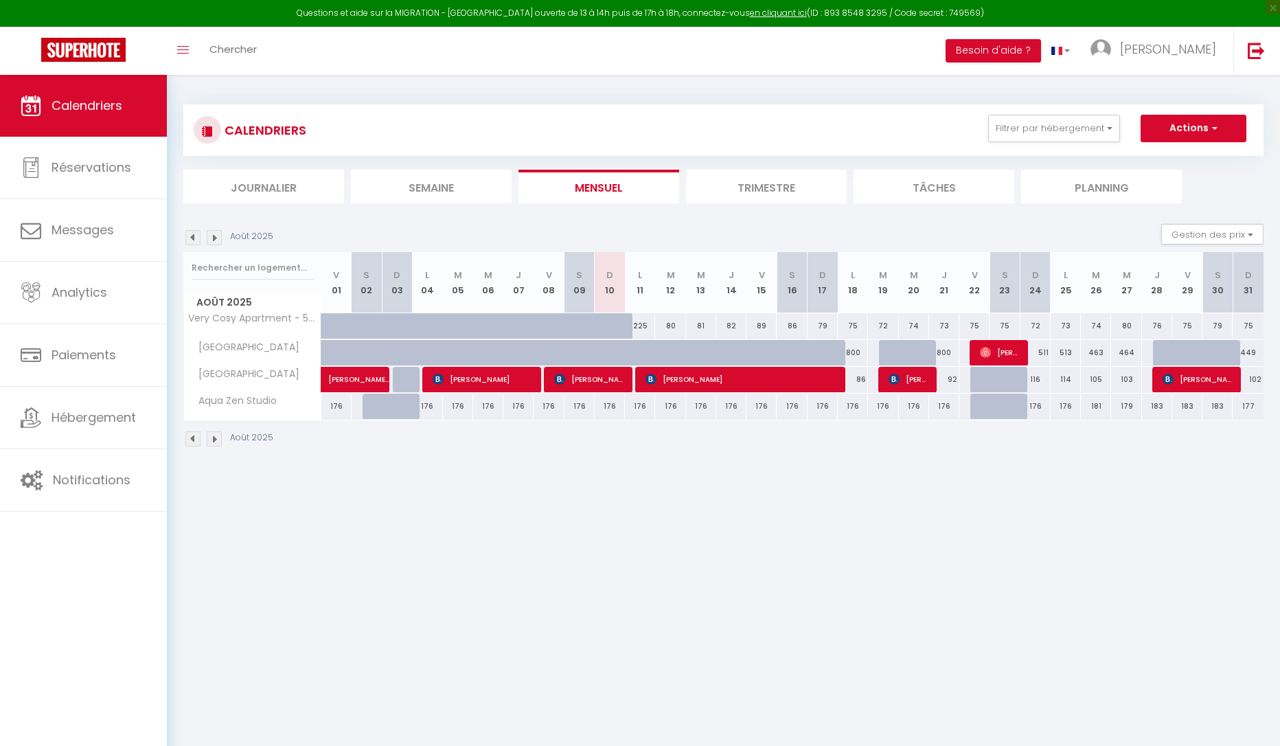
select select
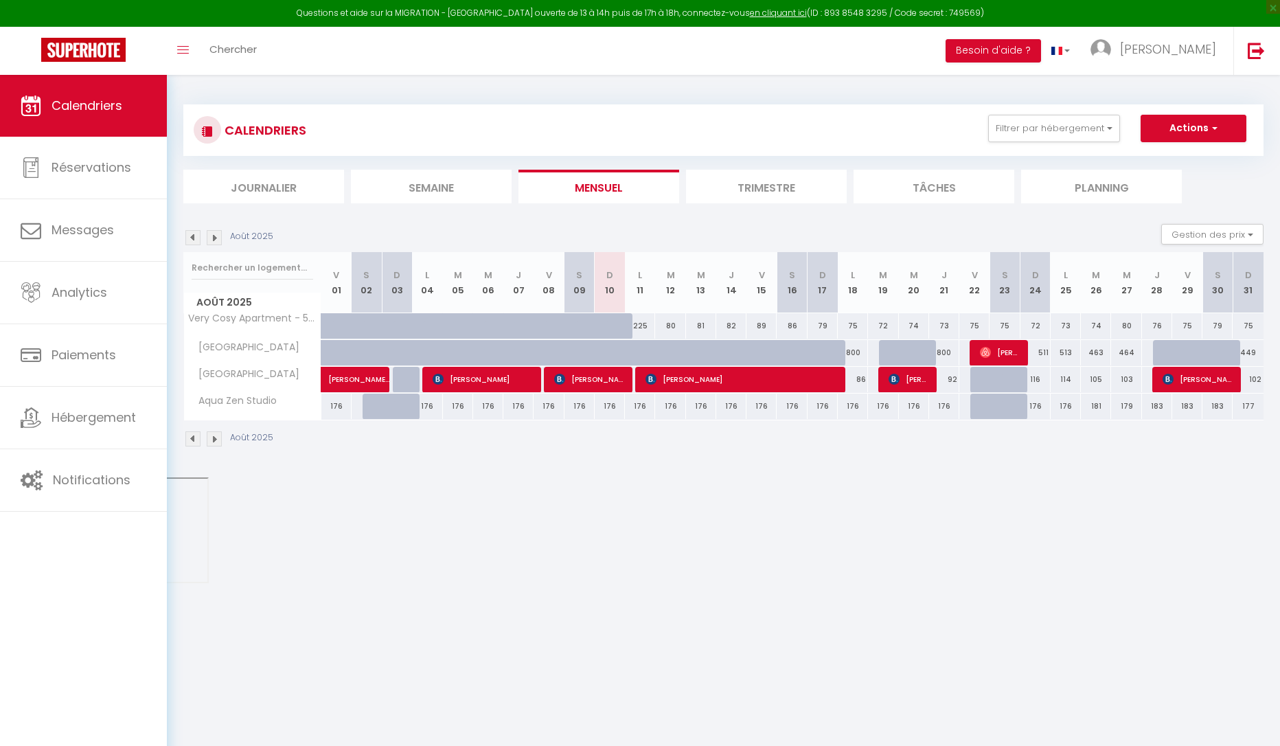
select select
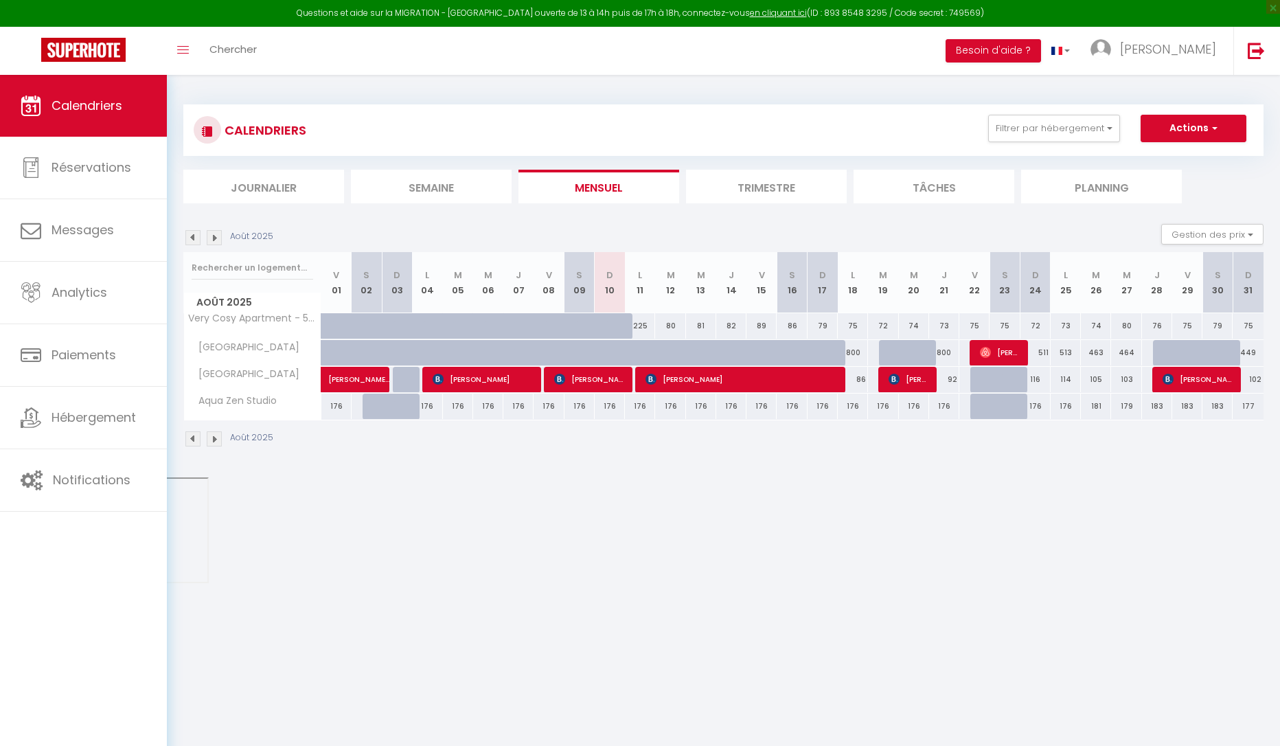
select select
click at [568, 380] on span "[PERSON_NAME]" at bounding box center [589, 379] width 71 height 26
select select "OK"
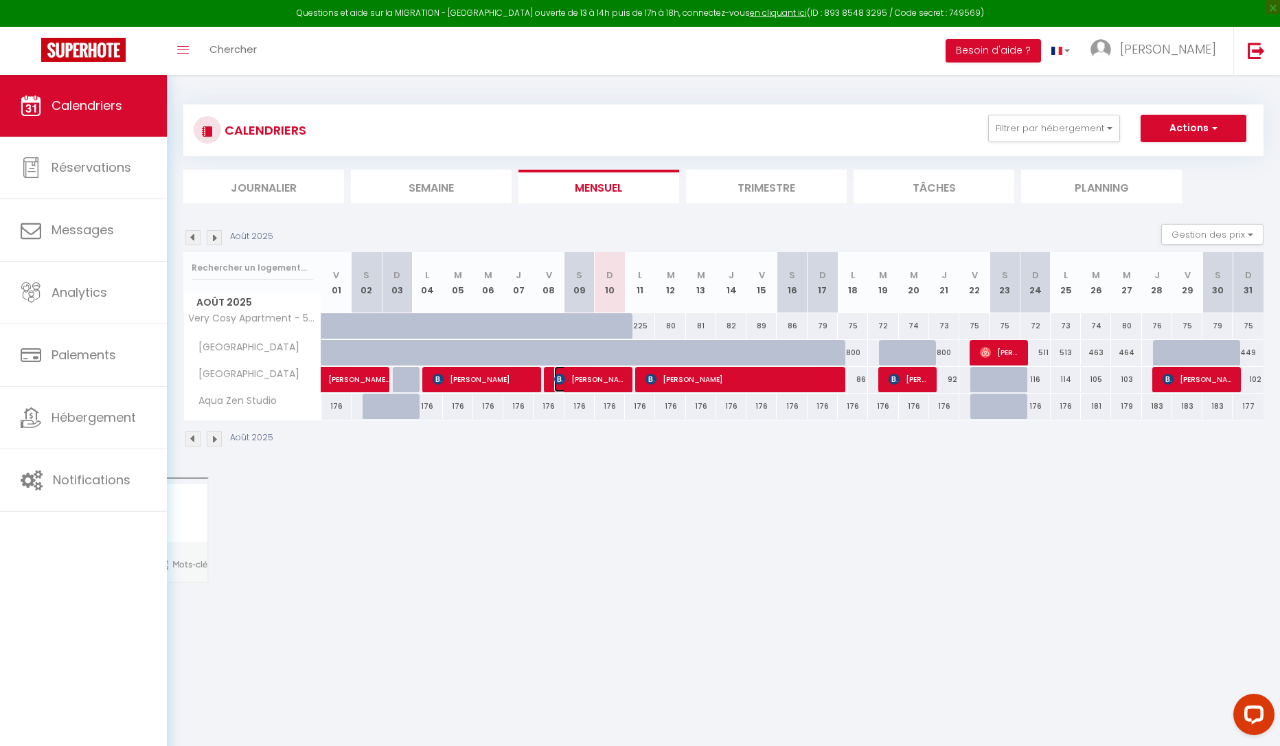
select select "0"
select select "1"
select select
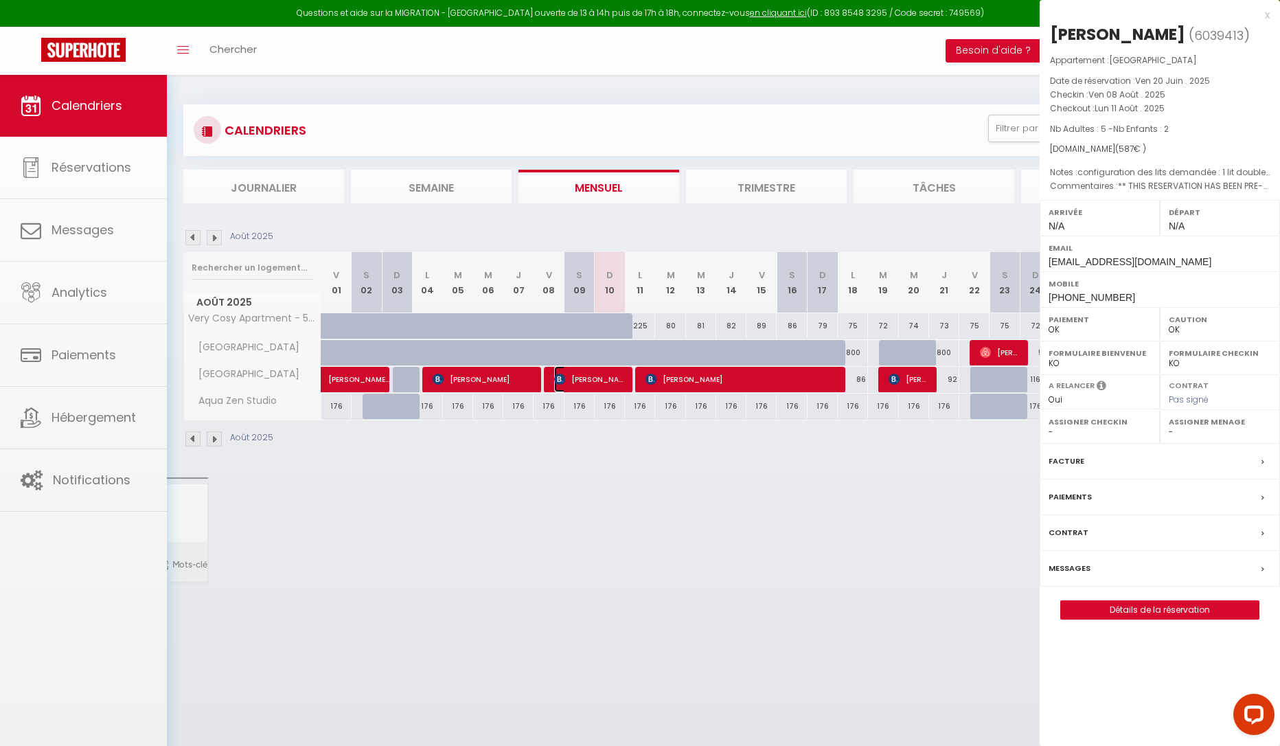
select select "6234"
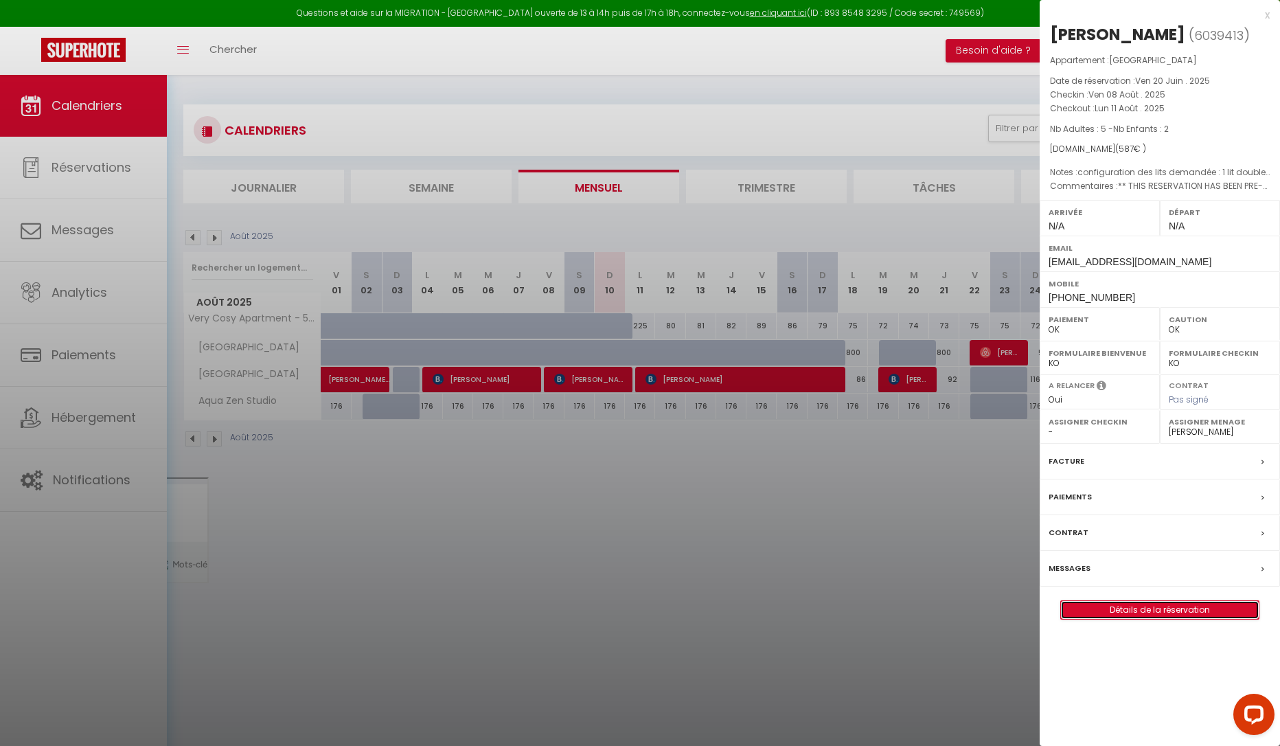
click at [1181, 619] on link "Détails de la réservation" at bounding box center [1160, 610] width 198 height 18
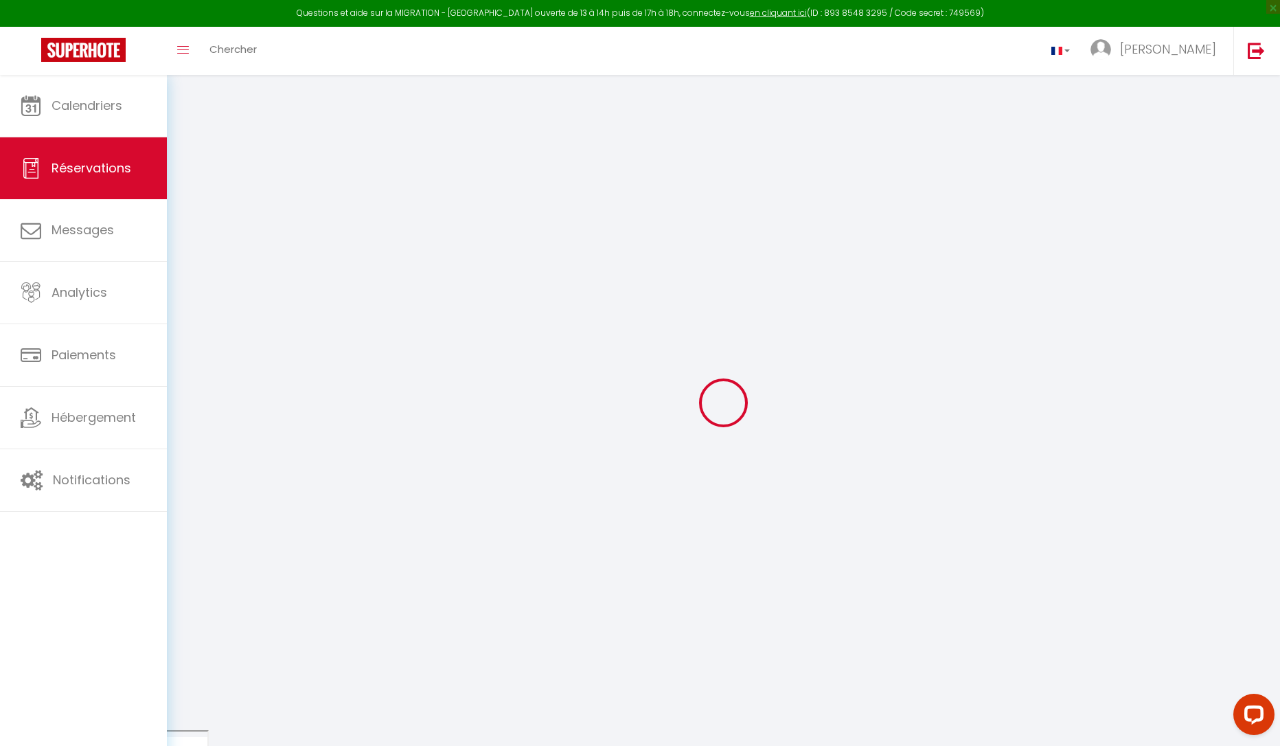
select select
checkbox input "false"
select select
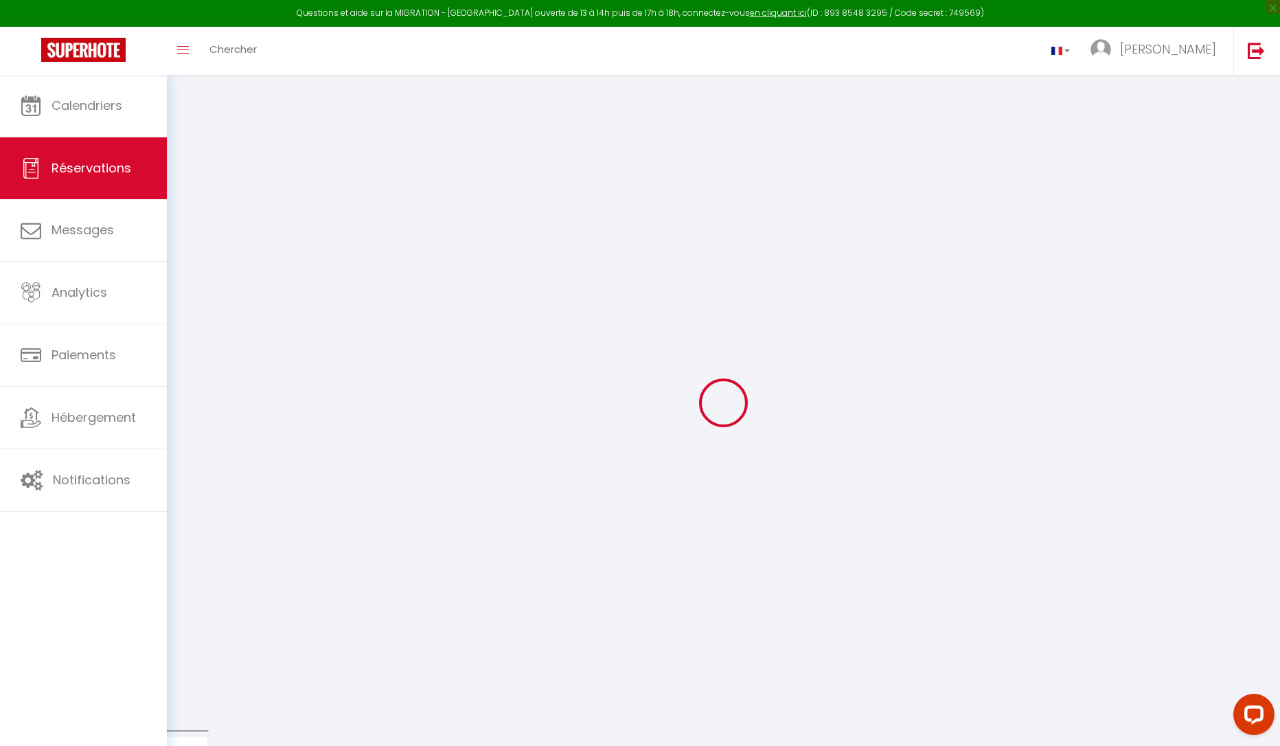
checkbox input "false"
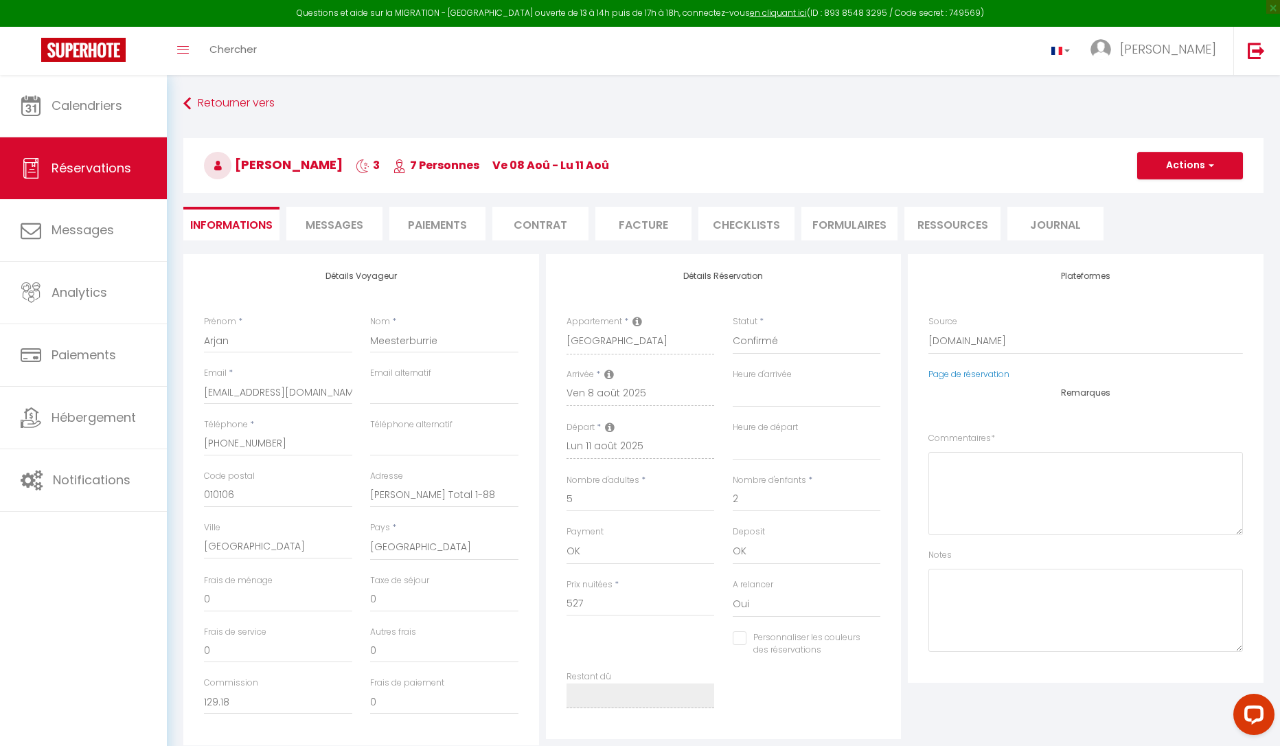
select select
checkbox input "false"
type textarea "** THIS RESERVATION HAS BEEN PRE-PAID ** Reservation has a cancellation grace p…"
type textarea "configuration des lits demandée : 1 lit double et deux lits simples."
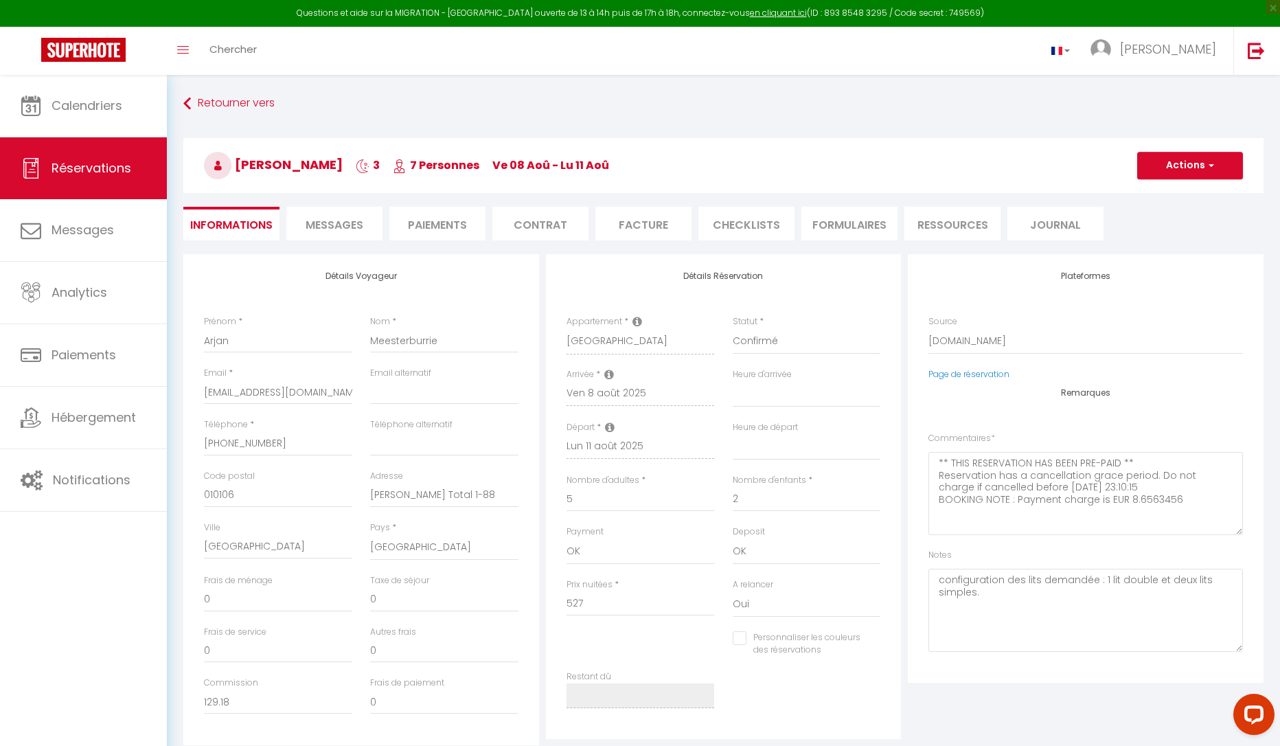
type input "60"
select select
checkbox input "false"
select select
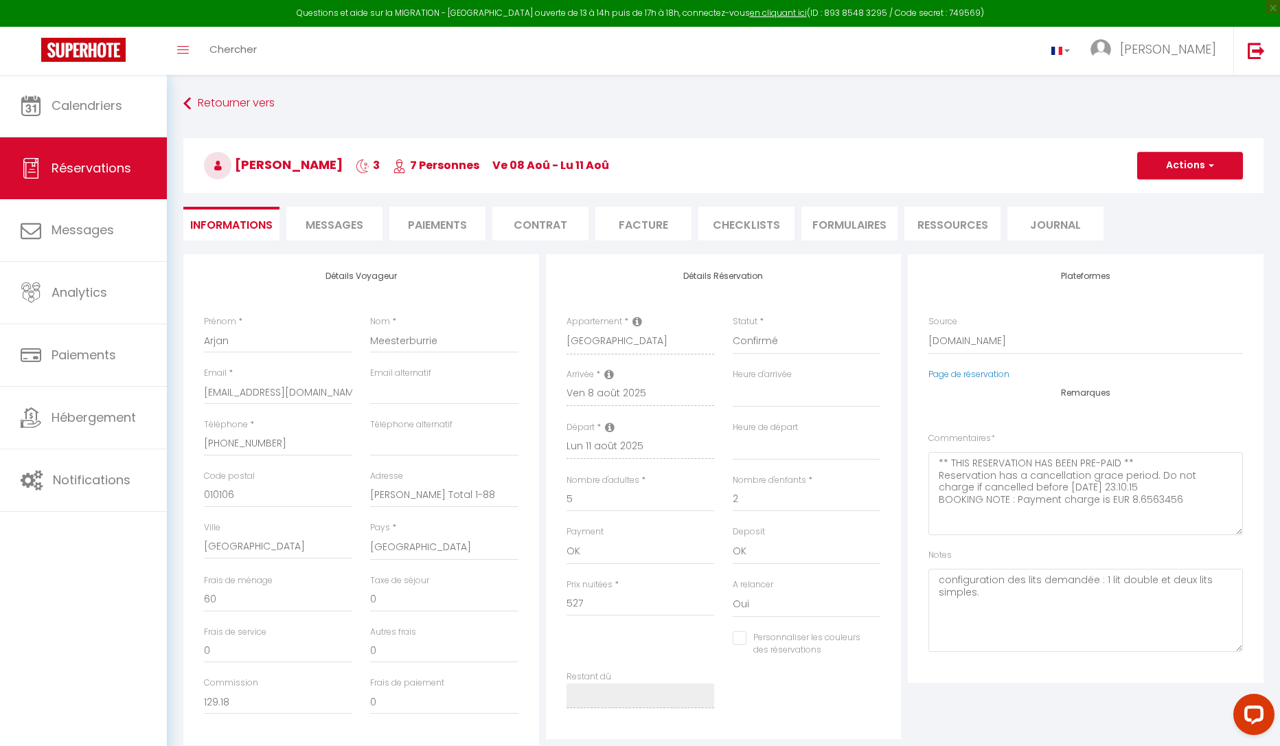
select select
click at [335, 225] on span "Messages" at bounding box center [335, 225] width 58 height 16
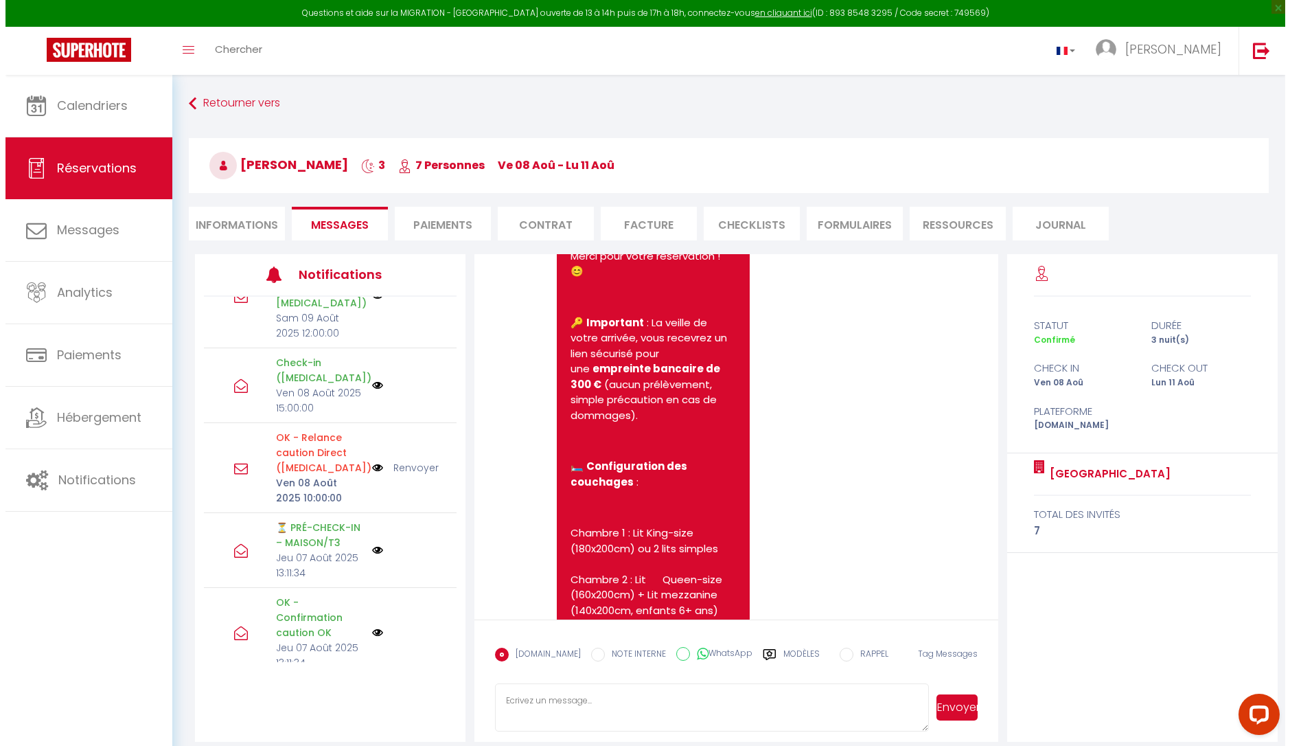
scroll to position [137, 0]
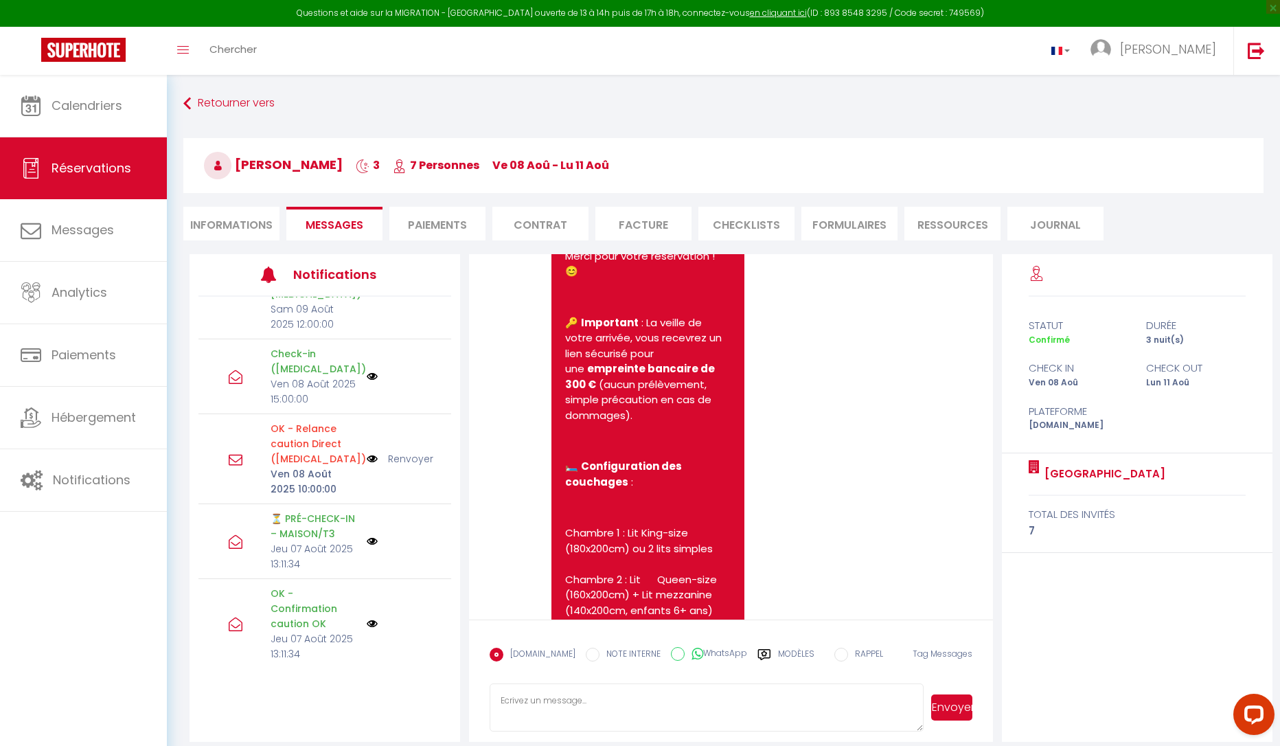
click at [367, 536] on img at bounding box center [372, 541] width 11 height 11
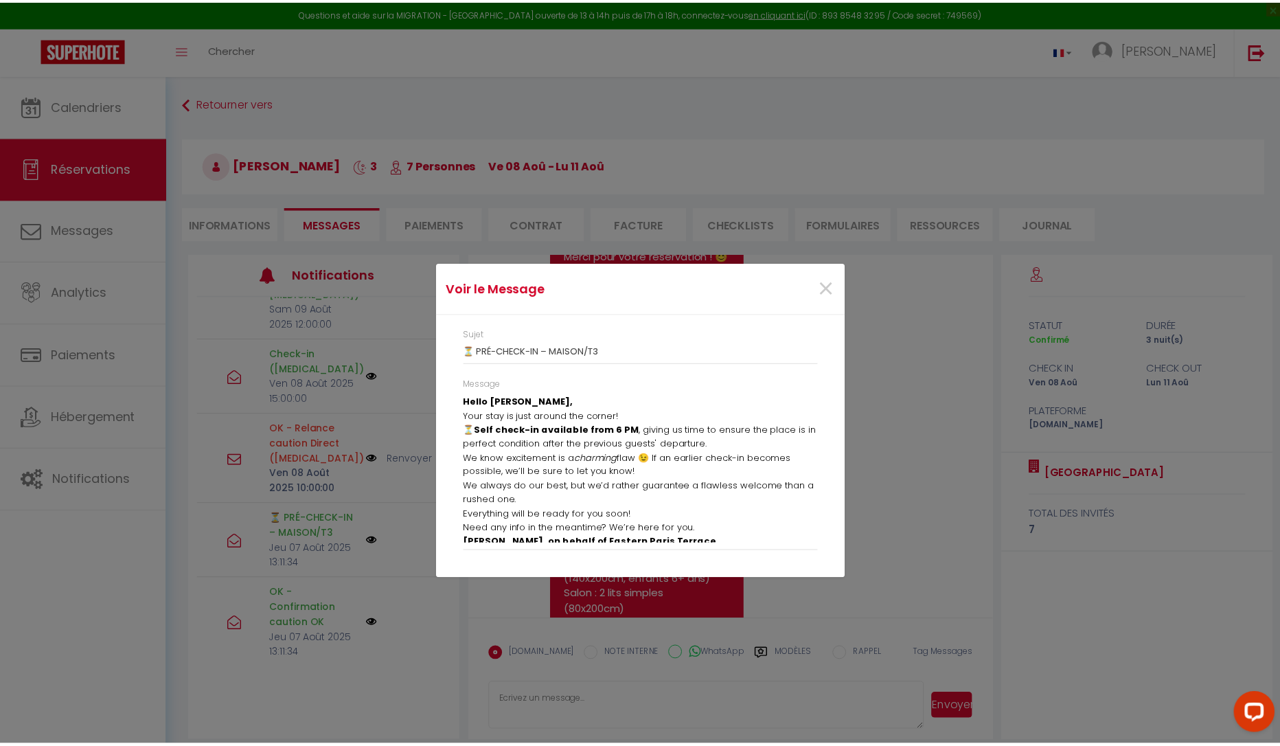
scroll to position [6, 0]
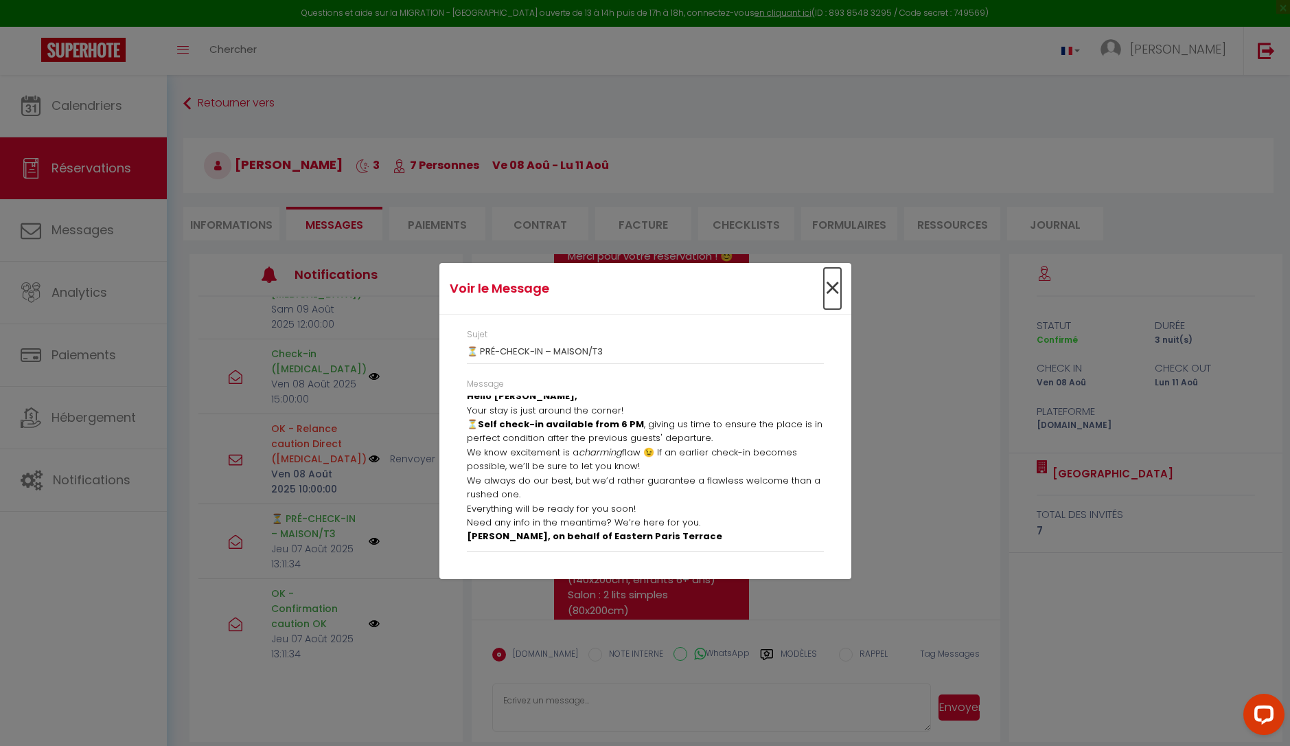
click at [830, 287] on span "×" at bounding box center [832, 288] width 17 height 41
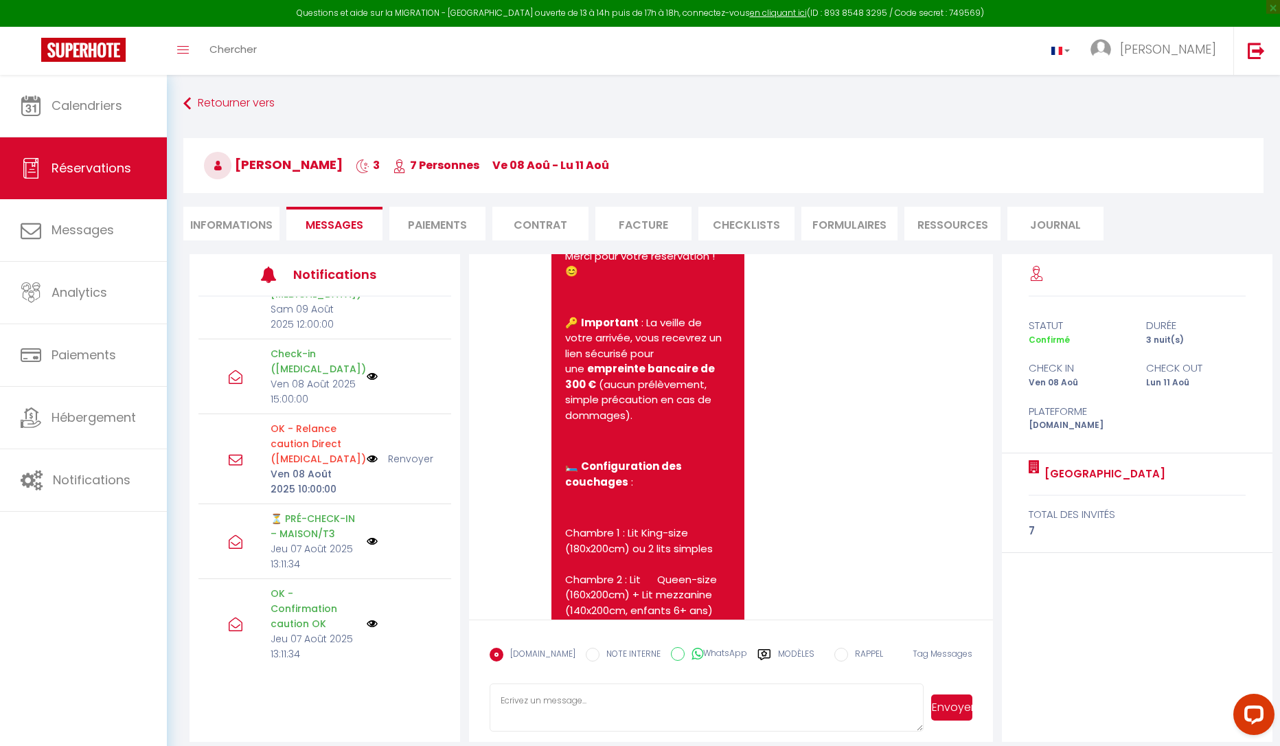
click at [367, 371] on img at bounding box center [372, 376] width 11 height 11
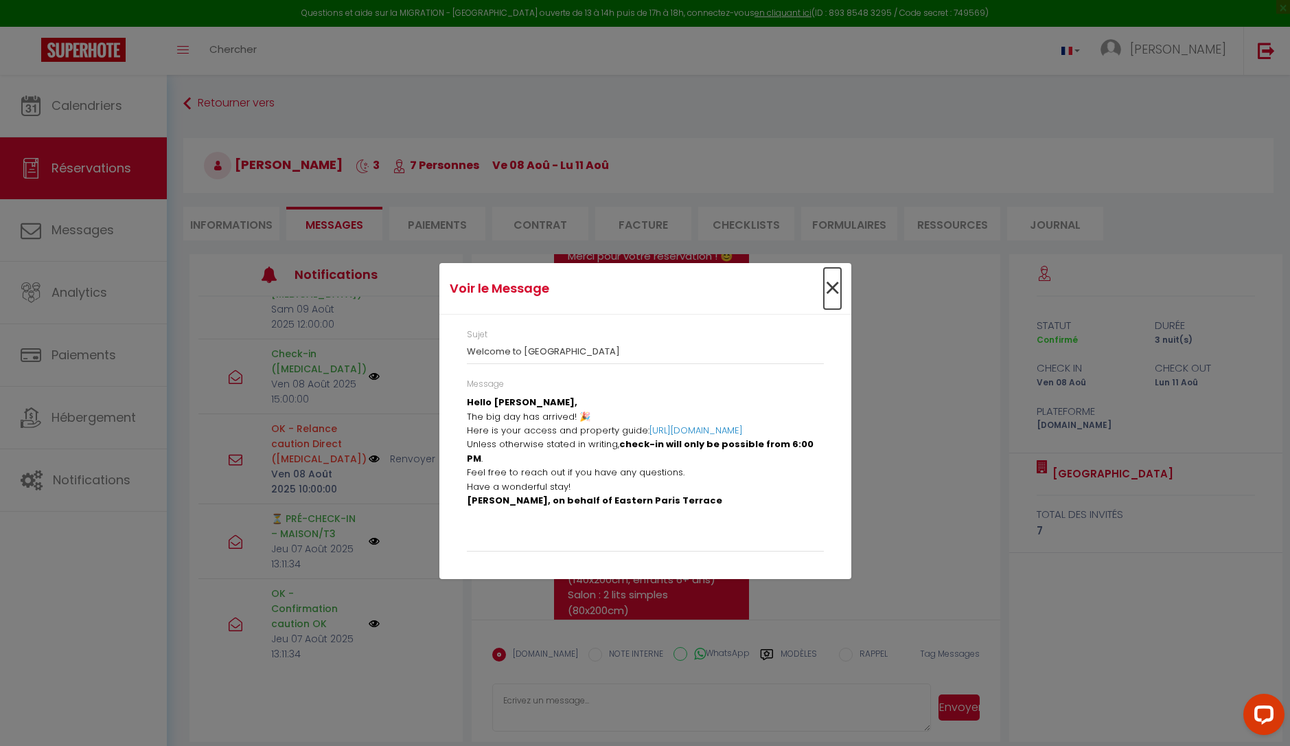
click at [835, 283] on span "×" at bounding box center [832, 288] width 17 height 41
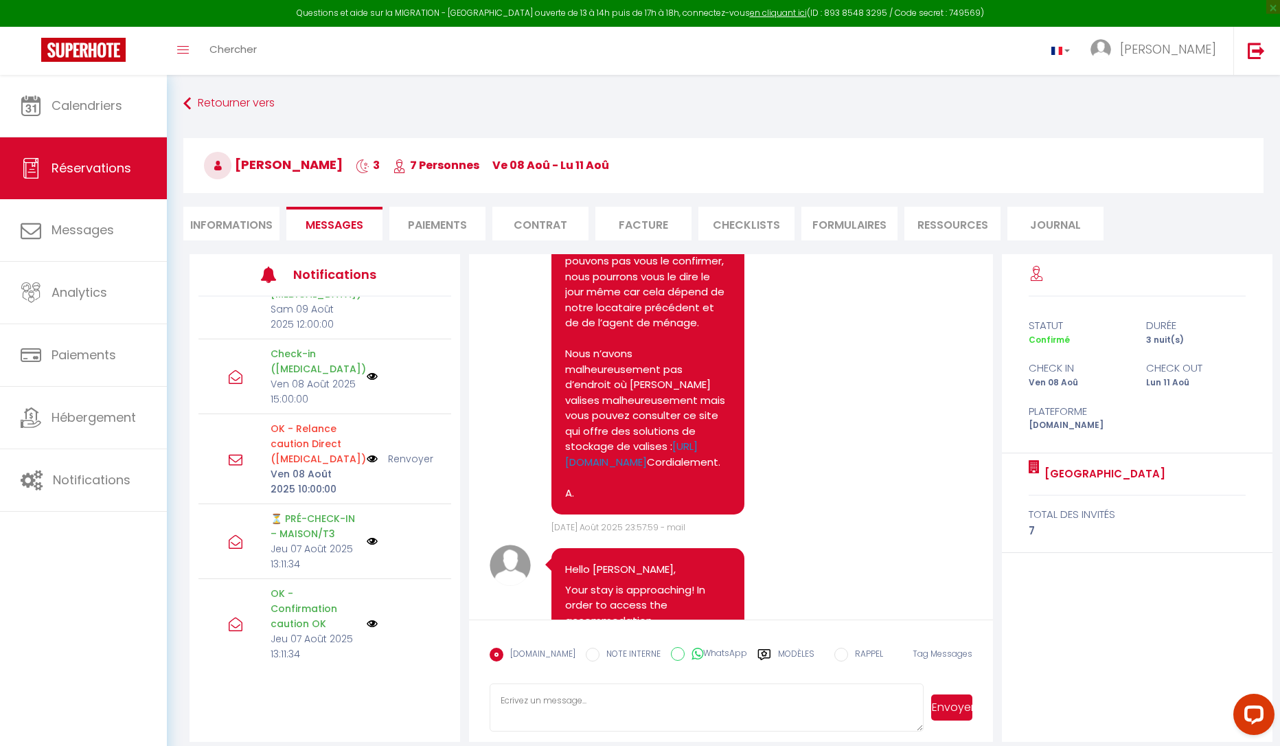
scroll to position [3091, 0]
click at [87, 124] on link "Calendriers" at bounding box center [83, 106] width 167 height 62
